Goal: Task Accomplishment & Management: Complete application form

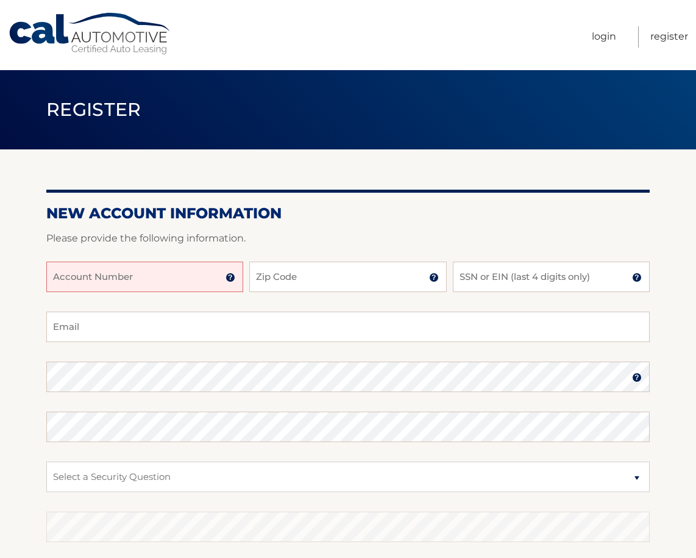
click at [113, 279] on input "Account Number" at bounding box center [144, 276] width 197 height 30
type input "44455602827"
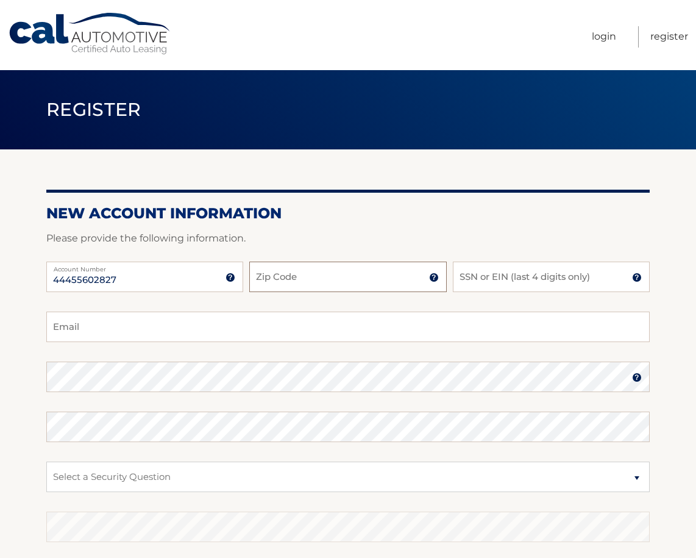
click at [287, 278] on input "Zip Code" at bounding box center [347, 276] width 197 height 30
type input "10801"
click at [472, 280] on input "SSN or EIN (last 4 digits only)" at bounding box center [551, 276] width 197 height 30
type input "2532"
click at [102, 334] on input "Email" at bounding box center [347, 326] width 603 height 30
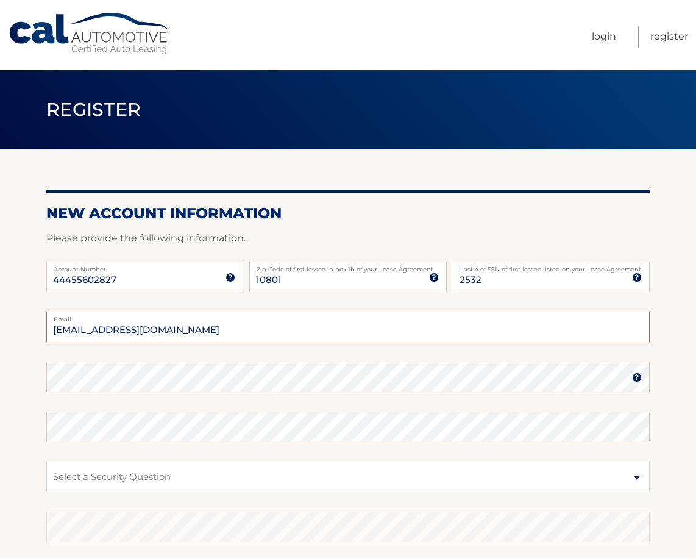
type input "constancelevi@gmail.com"
click at [90, 483] on select "Select a Security Question What was the name of your elementary school? What is…" at bounding box center [347, 476] width 603 height 30
select select "1"
click at [46, 461] on select "Select a Security Question What was the name of your elementary school? What is…" at bounding box center [347, 476] width 603 height 30
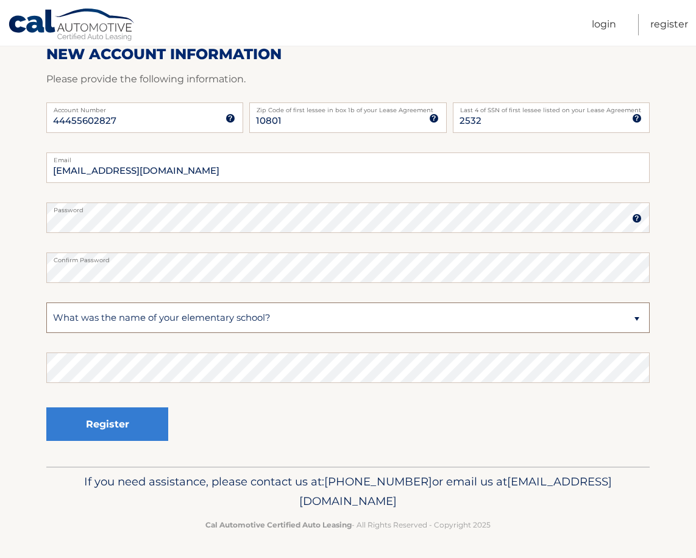
scroll to position [160, 0]
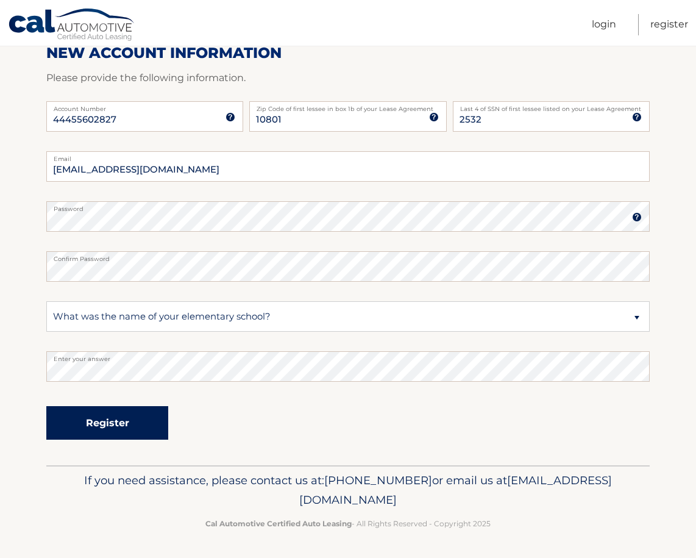
click at [90, 419] on button "Register" at bounding box center [107, 423] width 122 height 34
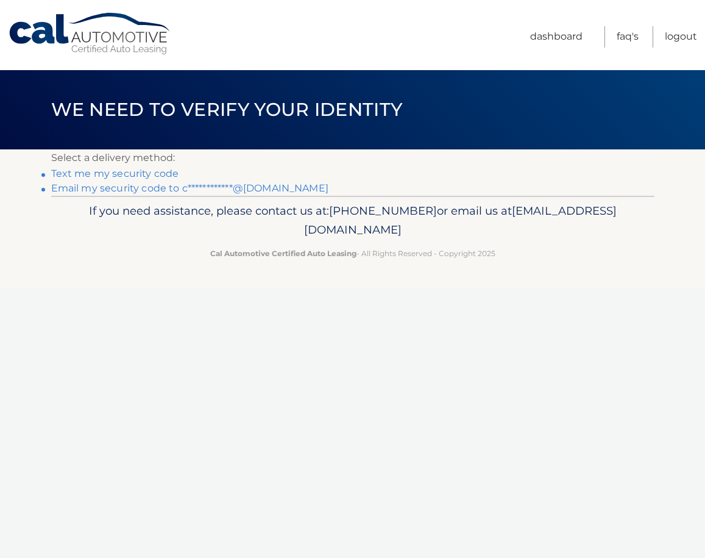
click at [104, 173] on link "Text me my security code" at bounding box center [115, 174] width 128 height 12
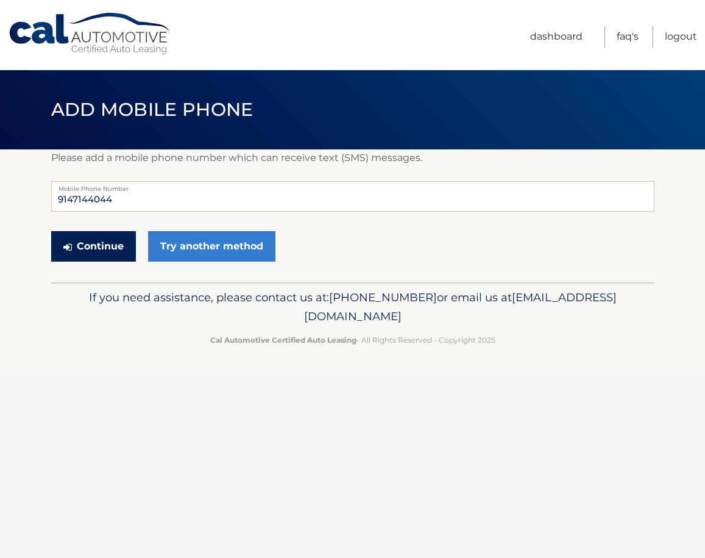
click at [100, 251] on button "Continue" at bounding box center [93, 246] width 85 height 30
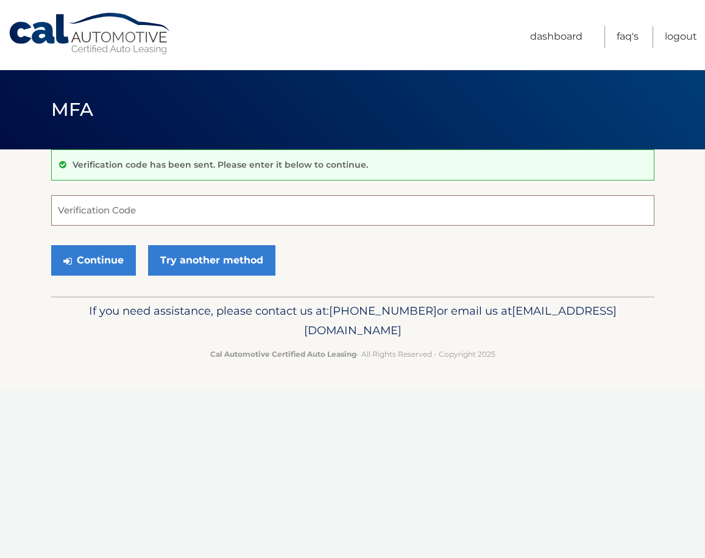
click at [97, 218] on input "Verification Code" at bounding box center [352, 210] width 603 height 30
type input "874198"
click at [93, 262] on button "Continue" at bounding box center [93, 260] width 85 height 30
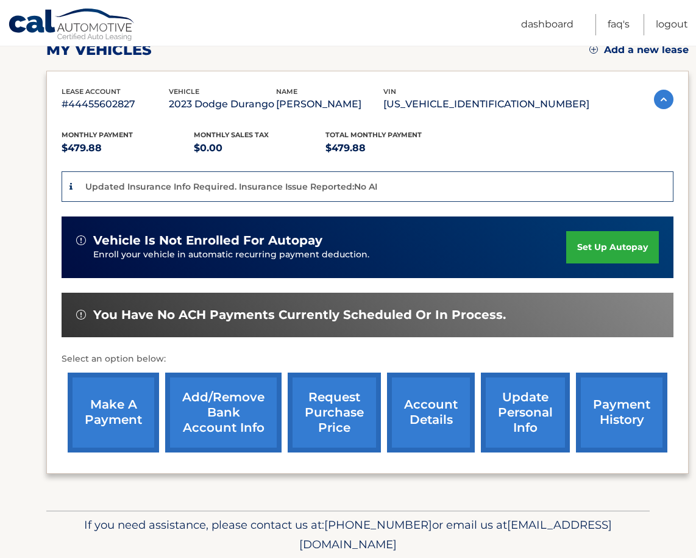
scroll to position [183, 0]
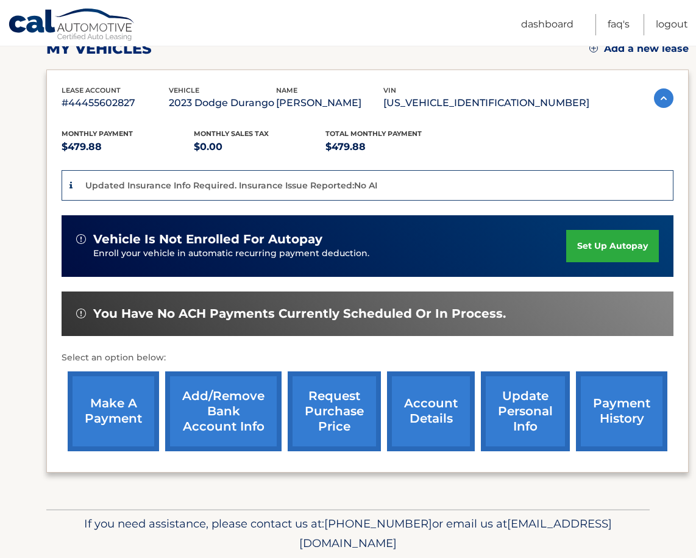
click at [119, 424] on link "make a payment" at bounding box center [113, 411] width 91 height 80
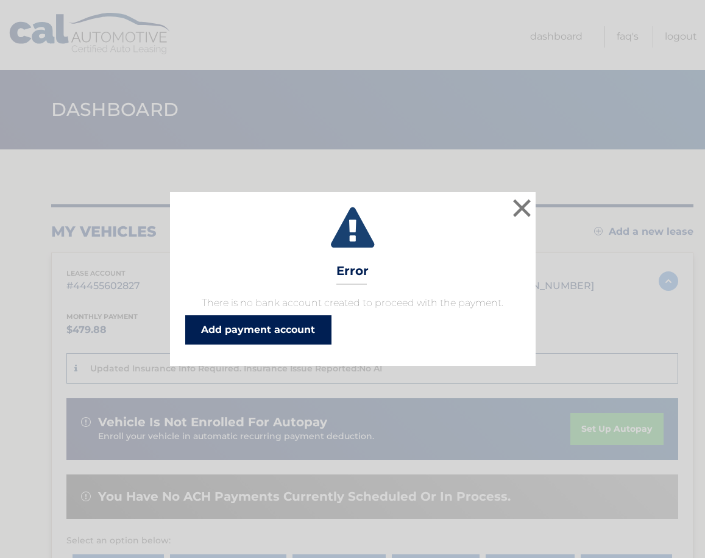
click at [264, 331] on link "Add payment account" at bounding box center [258, 329] width 146 height 29
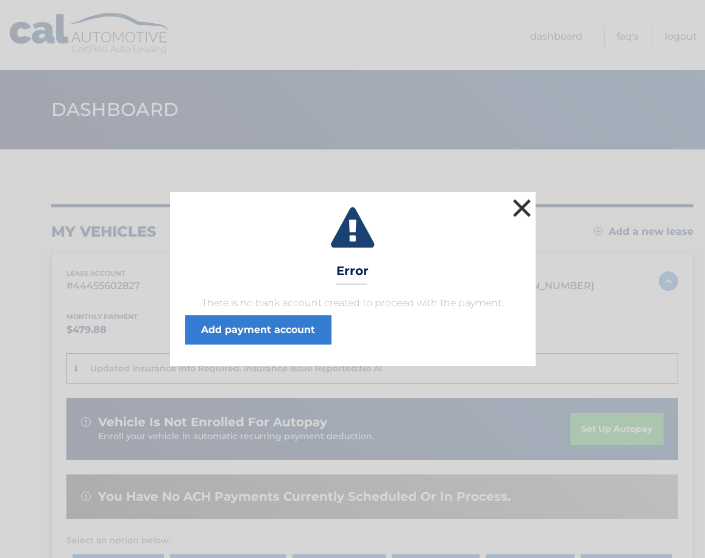
click at [522, 204] on button "×" at bounding box center [522, 208] width 24 height 24
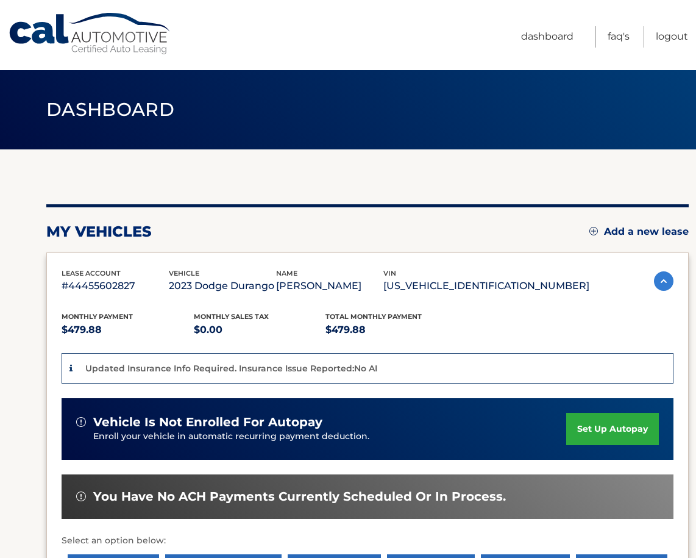
click at [659, 290] on img at bounding box center [664, 281] width 20 height 20
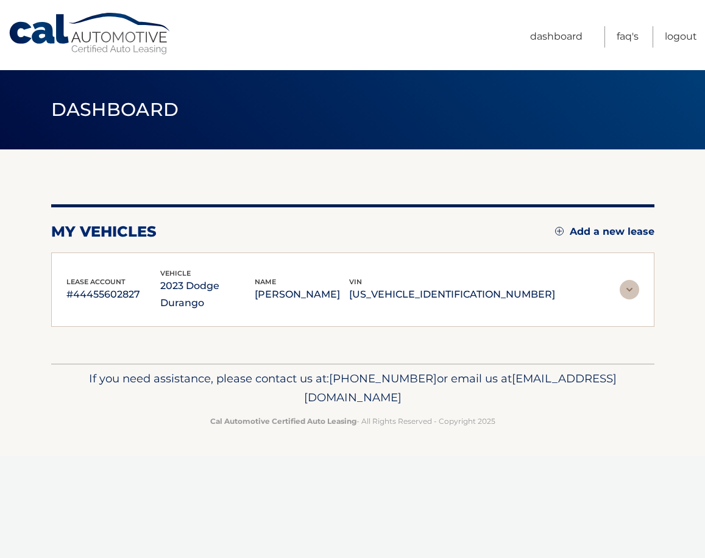
click at [659, 290] on section "You are registered for this site, but you haven't enrolled in online payments. …" at bounding box center [352, 256] width 705 height 214
click at [632, 291] on img at bounding box center [630, 290] width 20 height 20
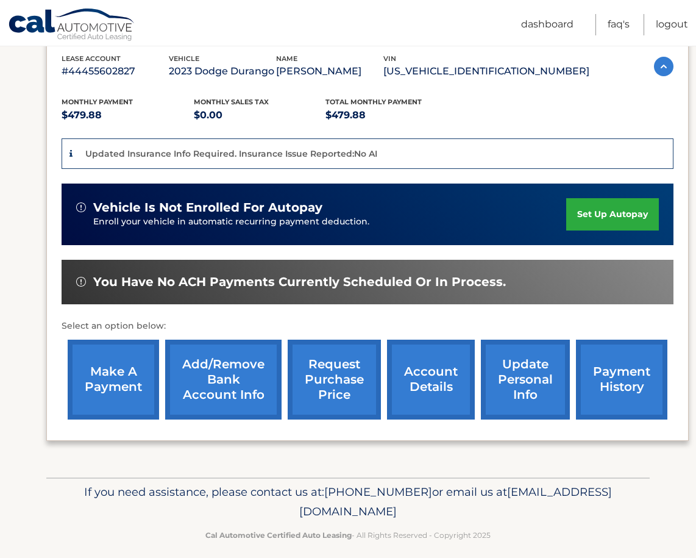
scroll to position [244, 0]
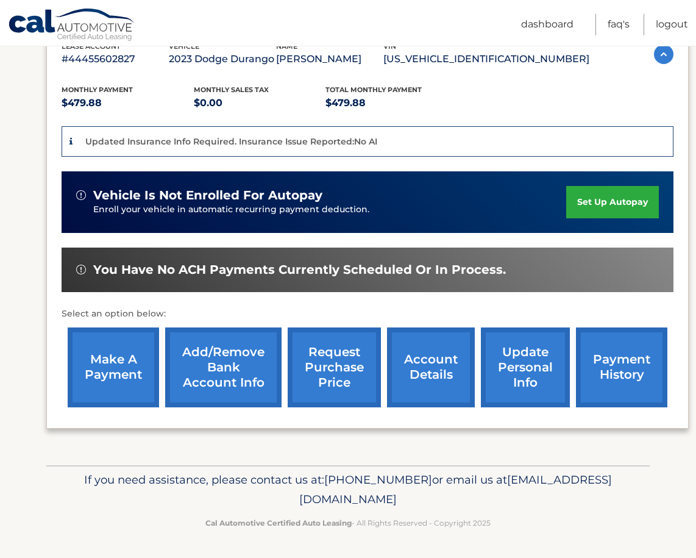
click at [606, 370] on link "payment history" at bounding box center [621, 367] width 91 height 80
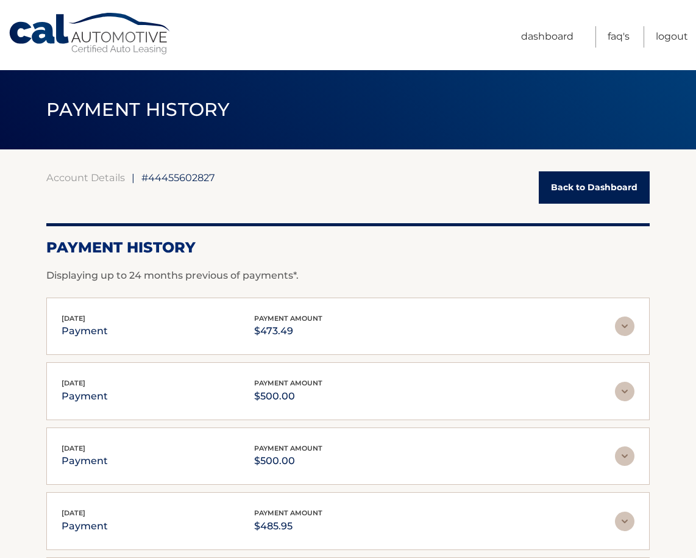
click at [563, 190] on link "Back to Dashboard" at bounding box center [594, 187] width 111 height 32
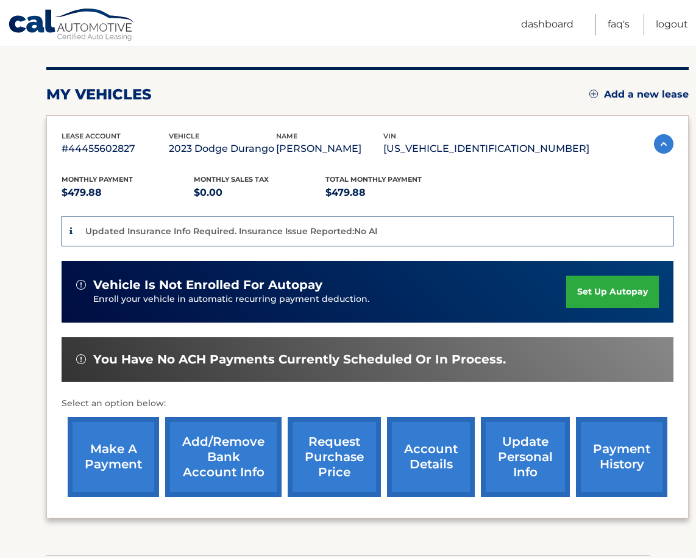
scroll to position [183, 0]
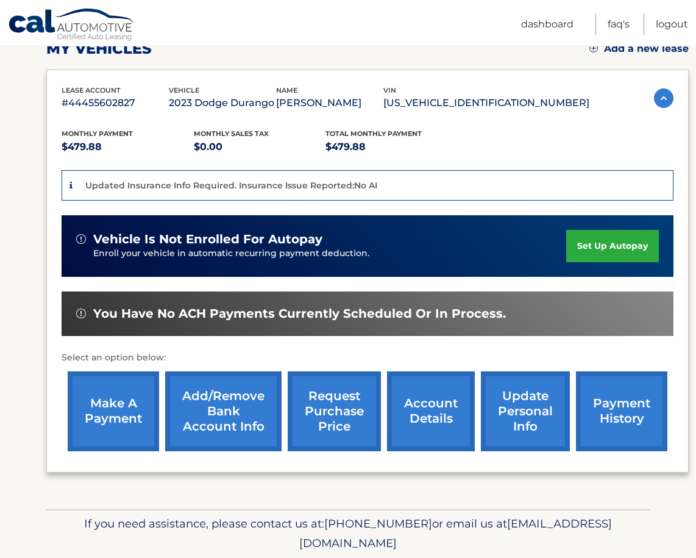
click at [127, 439] on link "make a payment" at bounding box center [113, 411] width 91 height 80
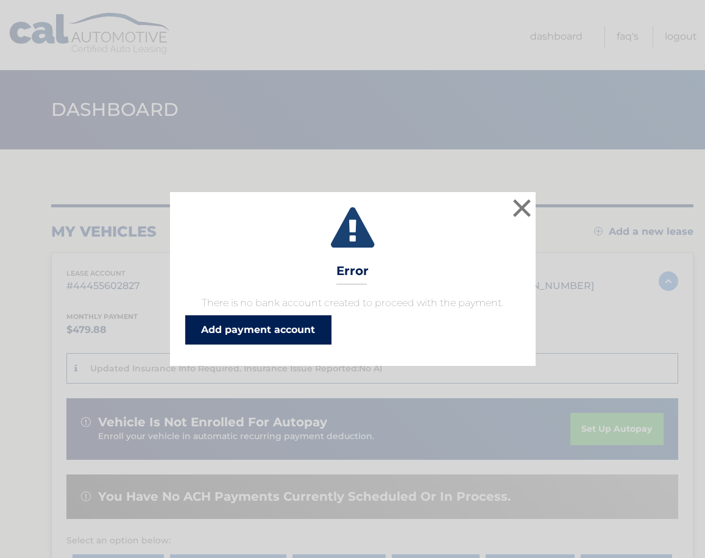
click at [297, 334] on link "Add payment account" at bounding box center [258, 329] width 146 height 29
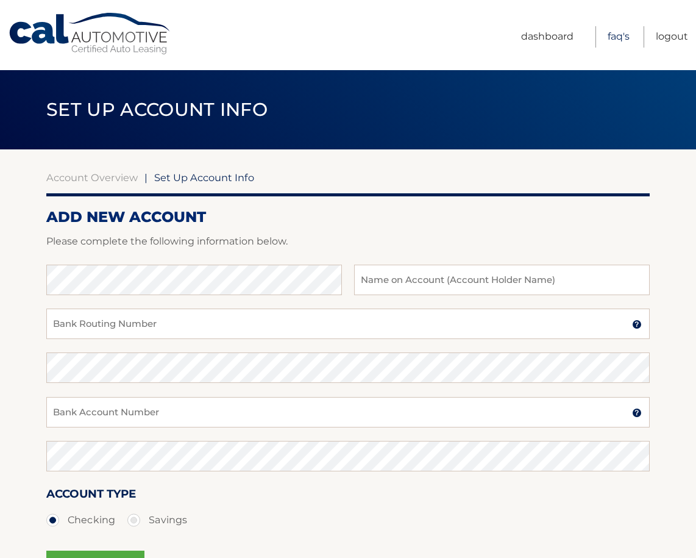
click at [614, 35] on link "FAQ's" at bounding box center [619, 36] width 22 height 21
